Goal: Understand process/instructions

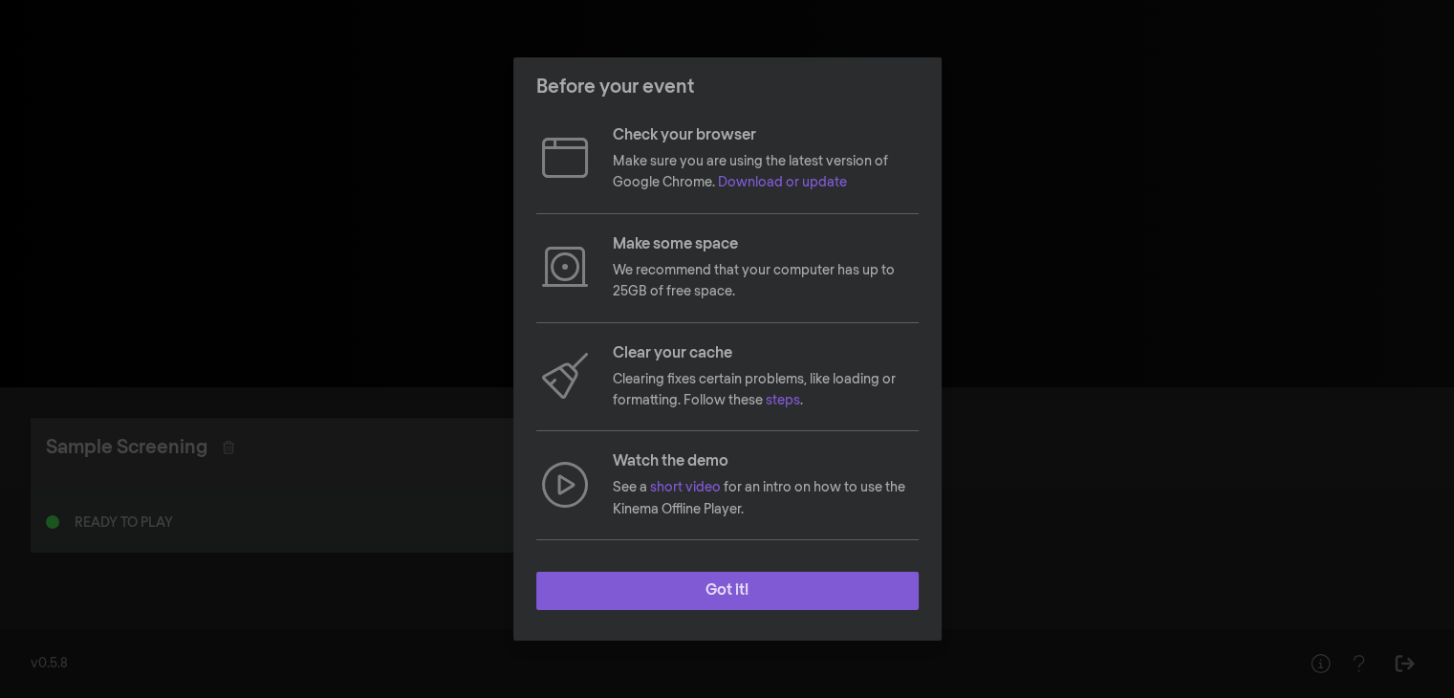
click at [700, 596] on button "Got it!" at bounding box center [727, 591] width 382 height 38
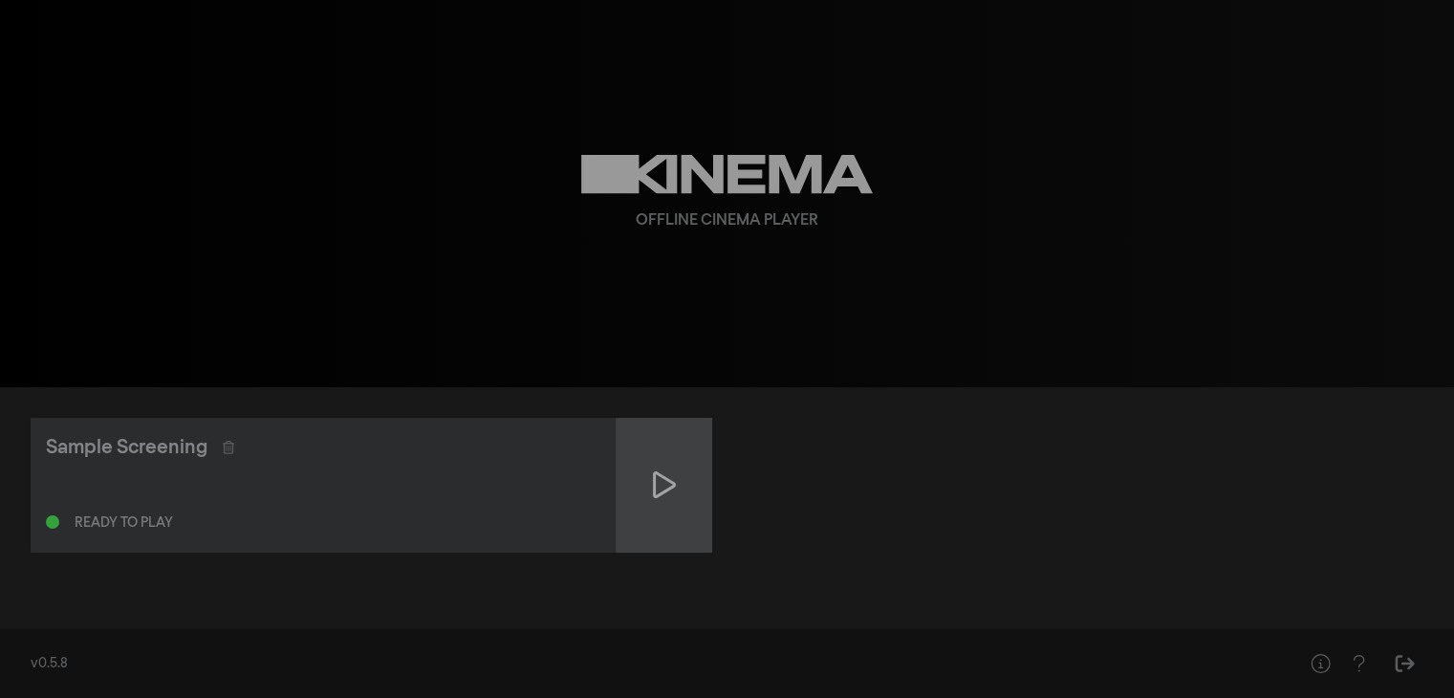
click at [644, 462] on div at bounding box center [665, 485] width 96 height 135
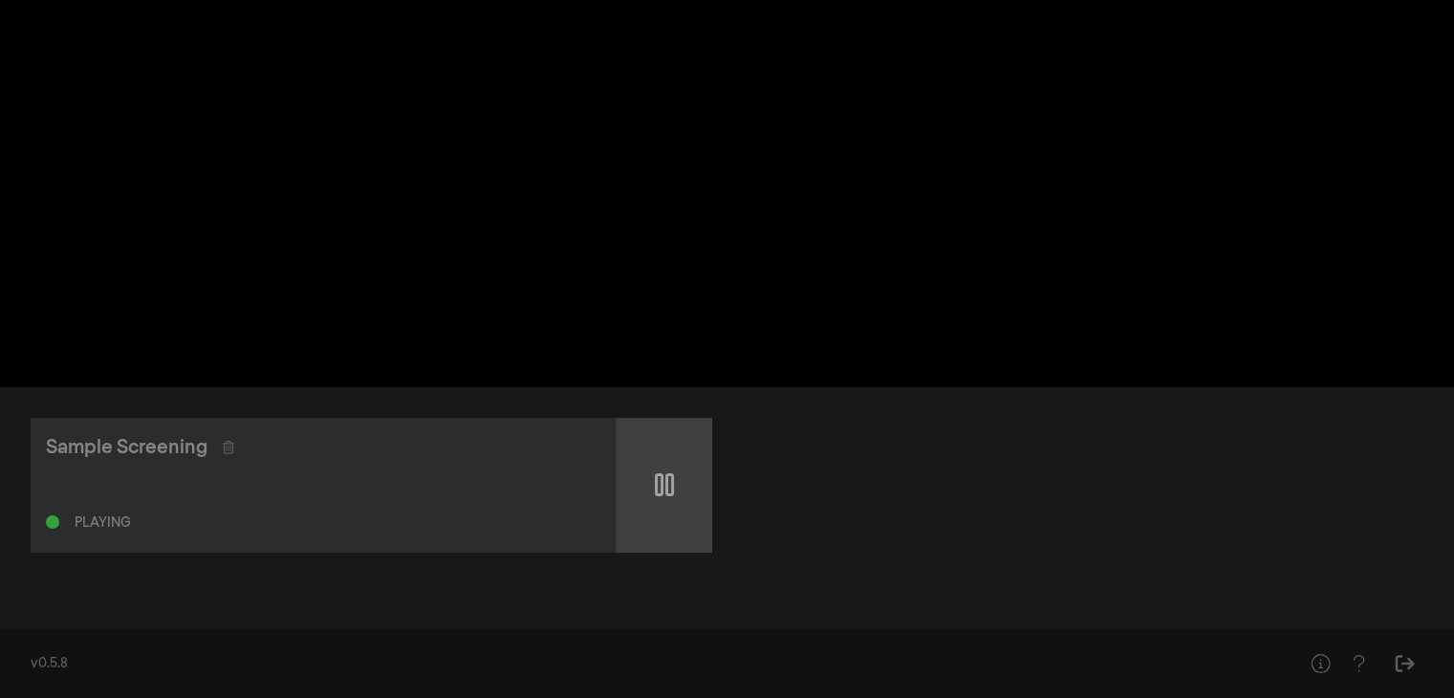
click at [668, 501] on div at bounding box center [665, 485] width 96 height 135
type input "2.814043"
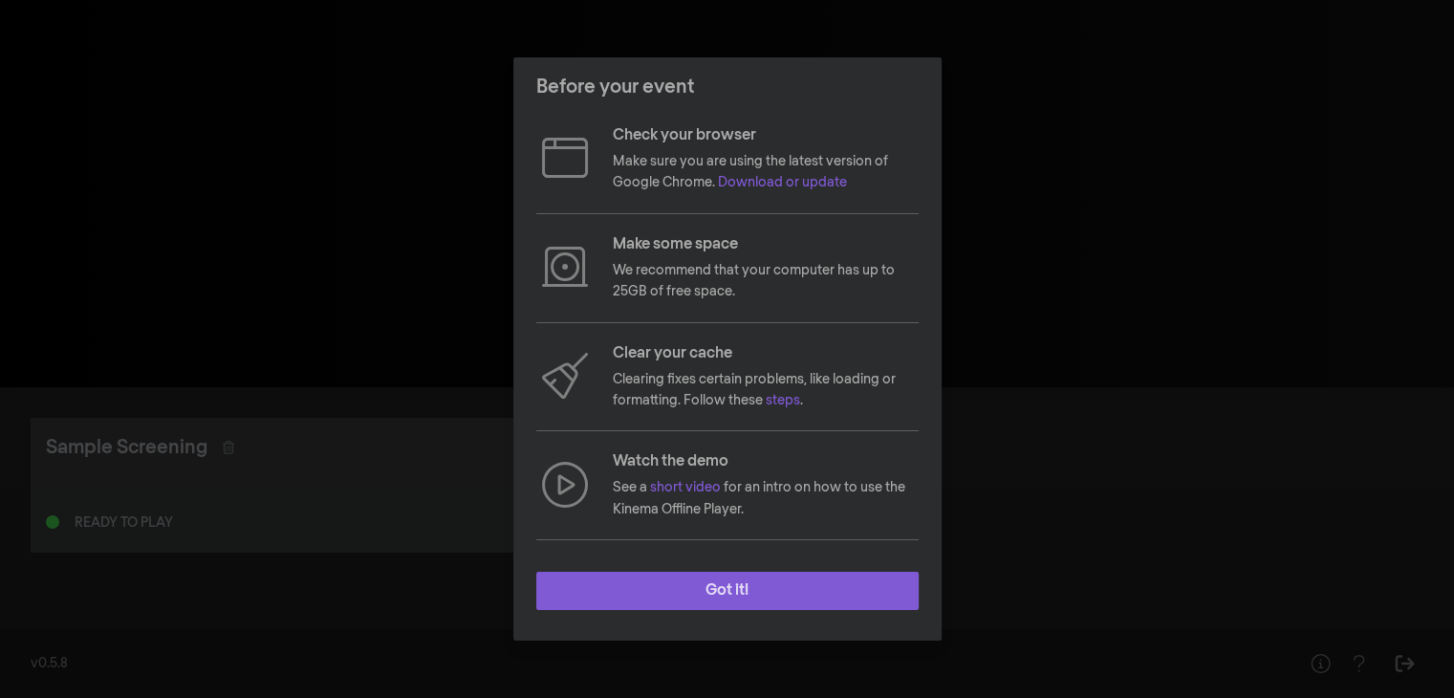
click at [666, 590] on button "Got it!" at bounding box center [727, 591] width 382 height 38
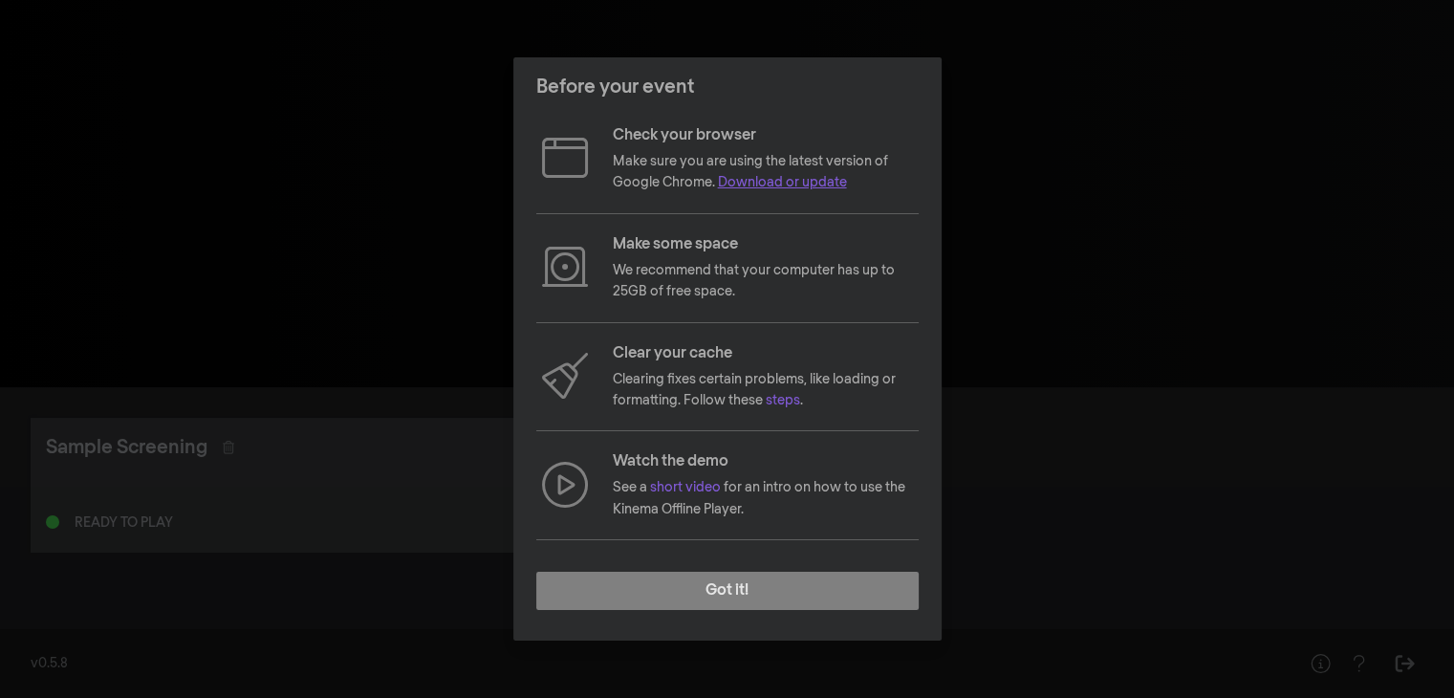
click at [792, 182] on link "Download or update" at bounding box center [782, 182] width 129 height 13
click at [780, 402] on link "steps" at bounding box center [783, 400] width 34 height 13
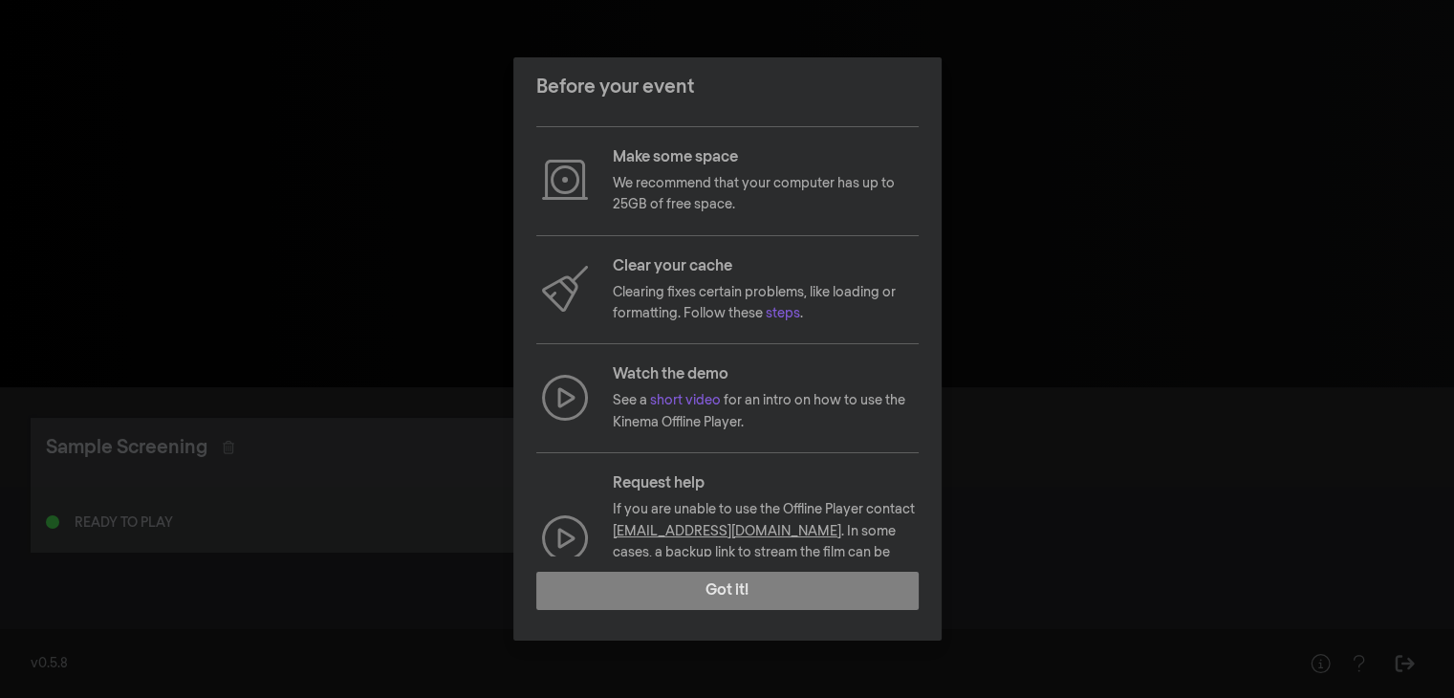
scroll to position [143, 0]
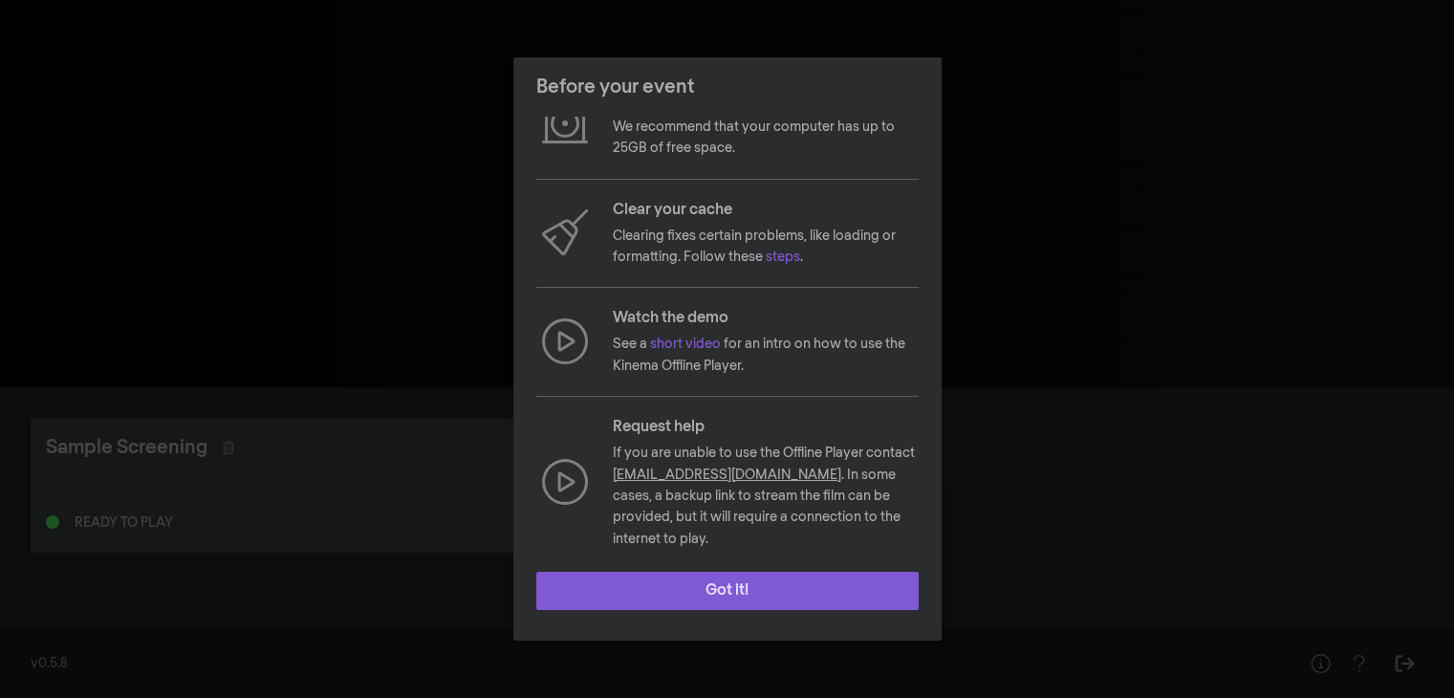
click at [741, 575] on button "Got it!" at bounding box center [727, 591] width 382 height 38
